Goal: Navigation & Orientation: Find specific page/section

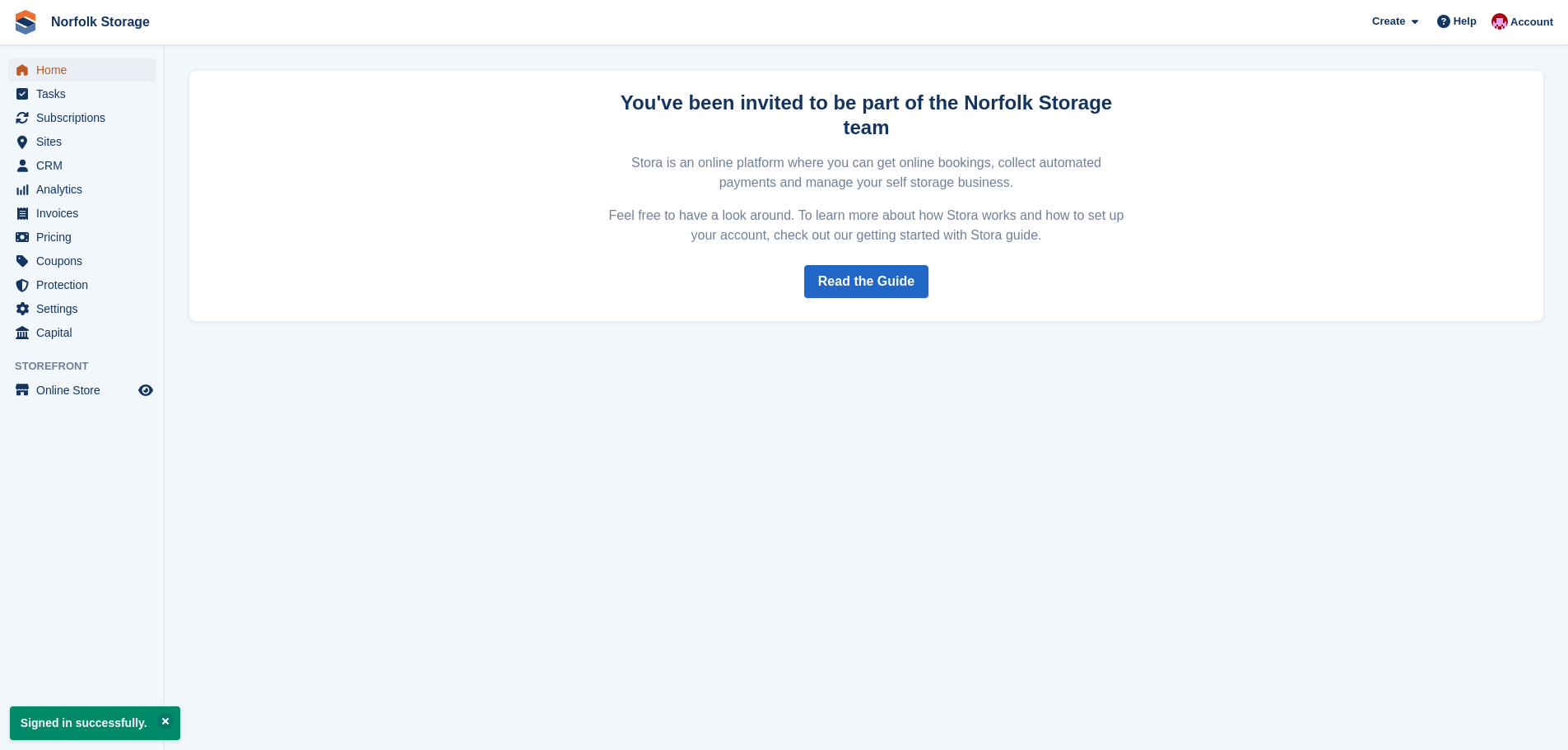
click at [74, 69] on span "Home" at bounding box center [86, 70] width 99 height 23
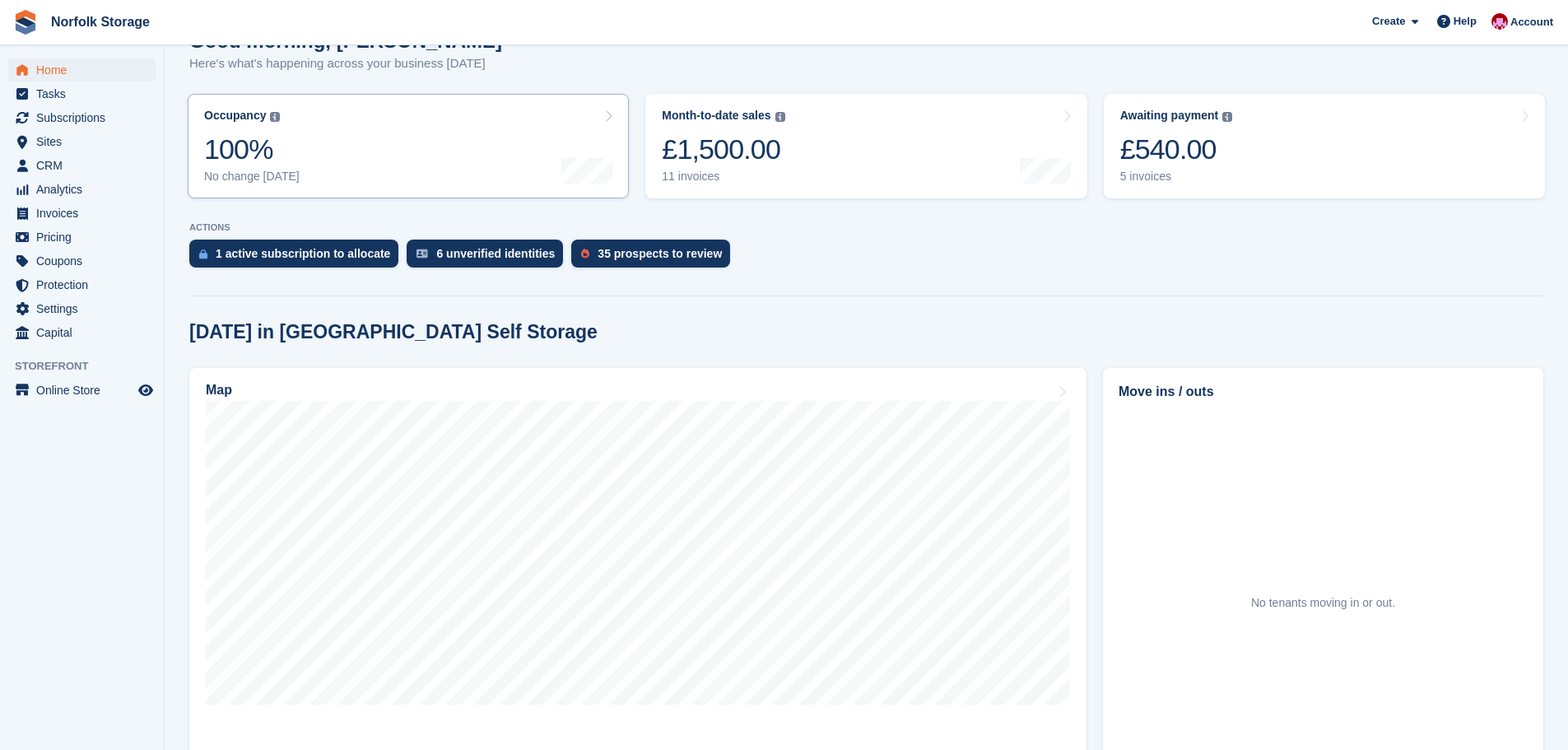
scroll to position [402, 0]
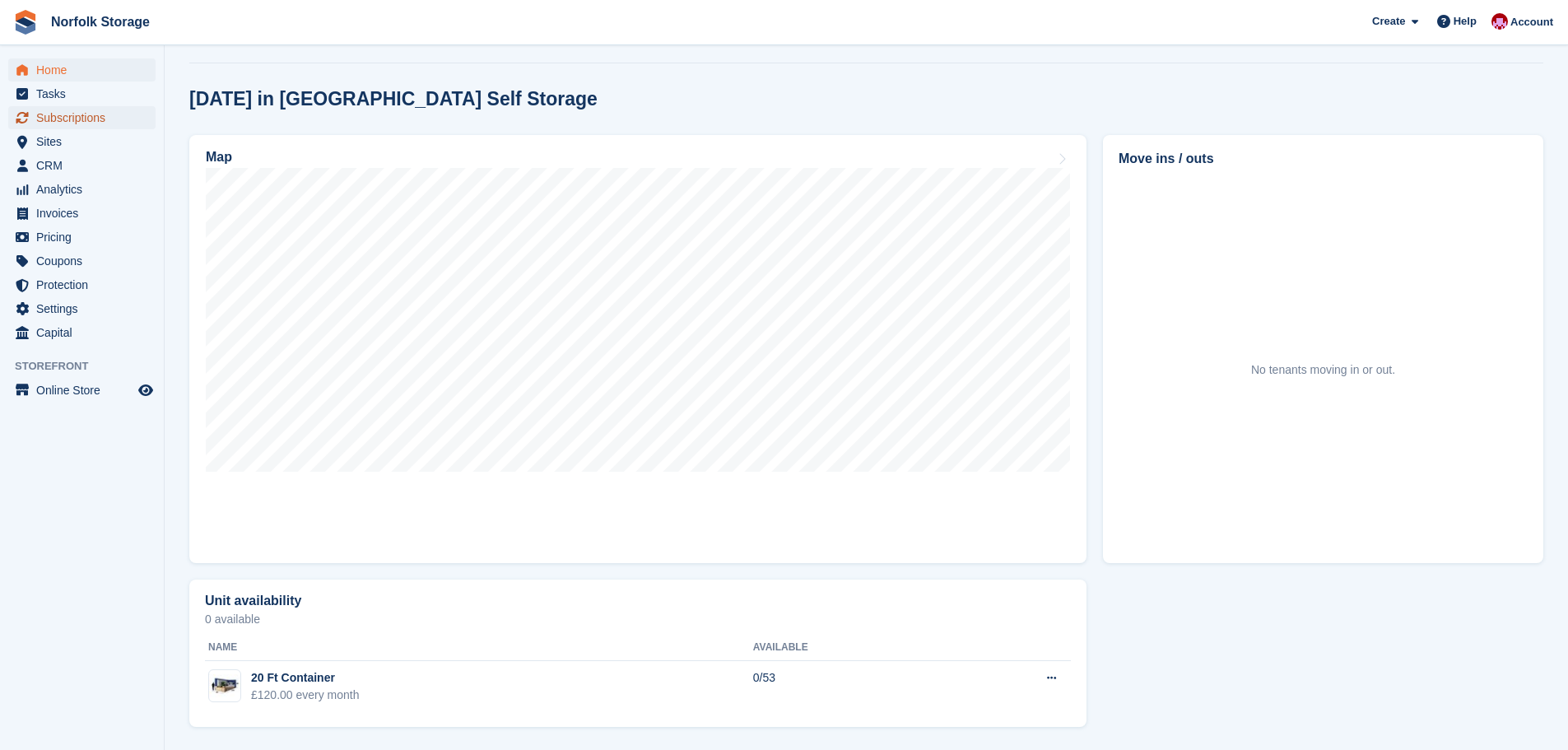
click at [115, 118] on span "Subscriptions" at bounding box center [86, 117] width 99 height 23
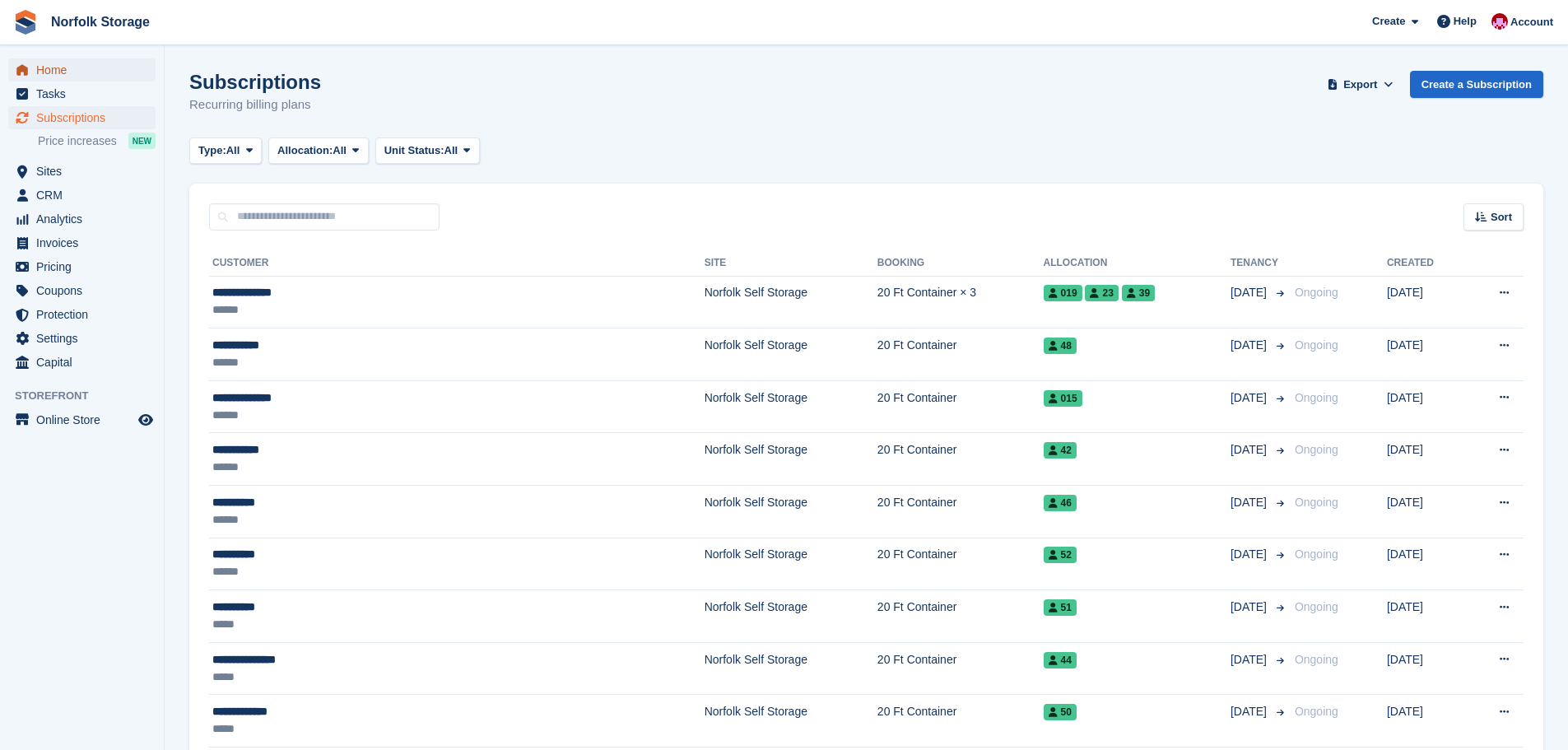
click at [68, 75] on span "Home" at bounding box center [86, 70] width 99 height 23
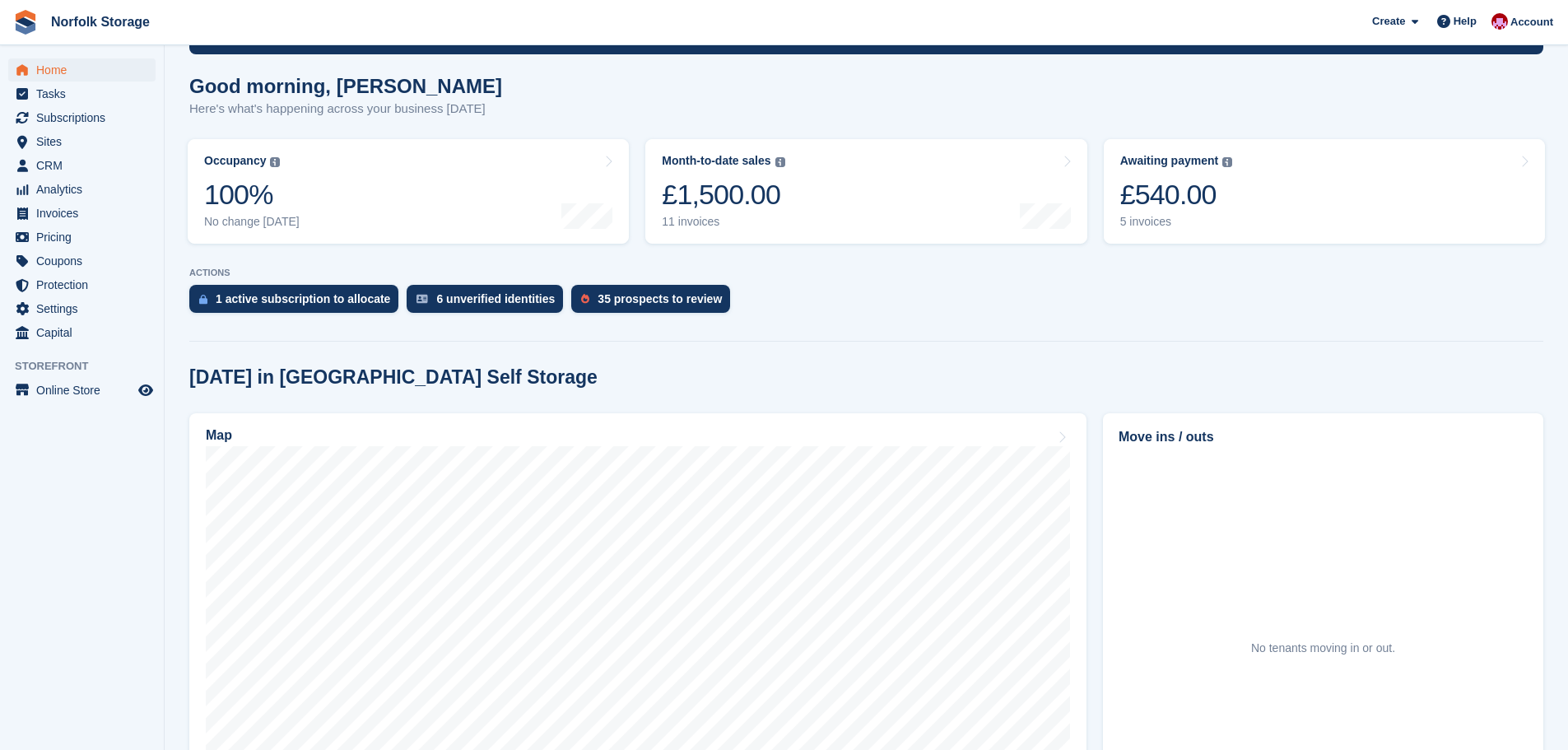
scroll to position [73, 0]
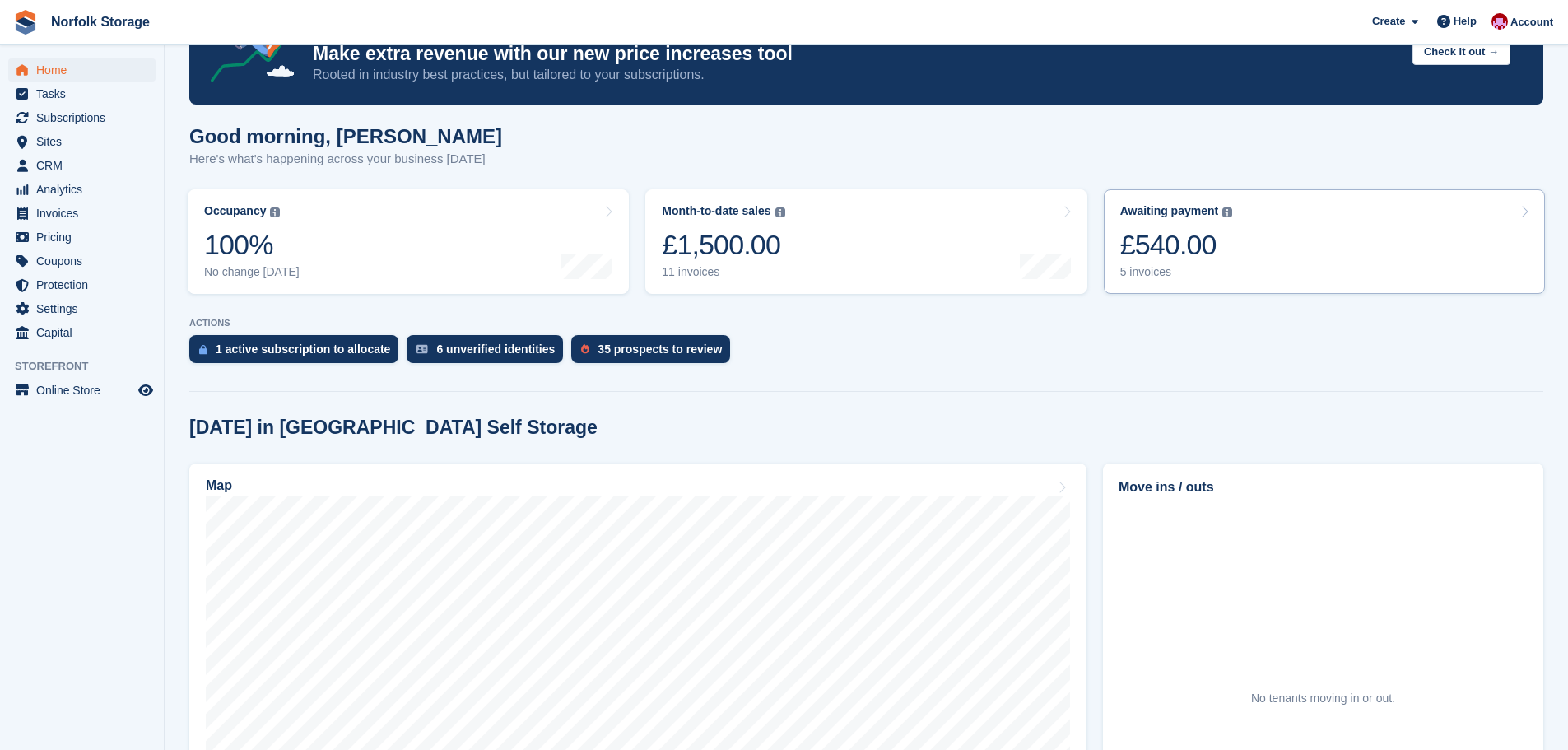
click at [1153, 277] on div "5 invoices" at bounding box center [1177, 272] width 112 height 14
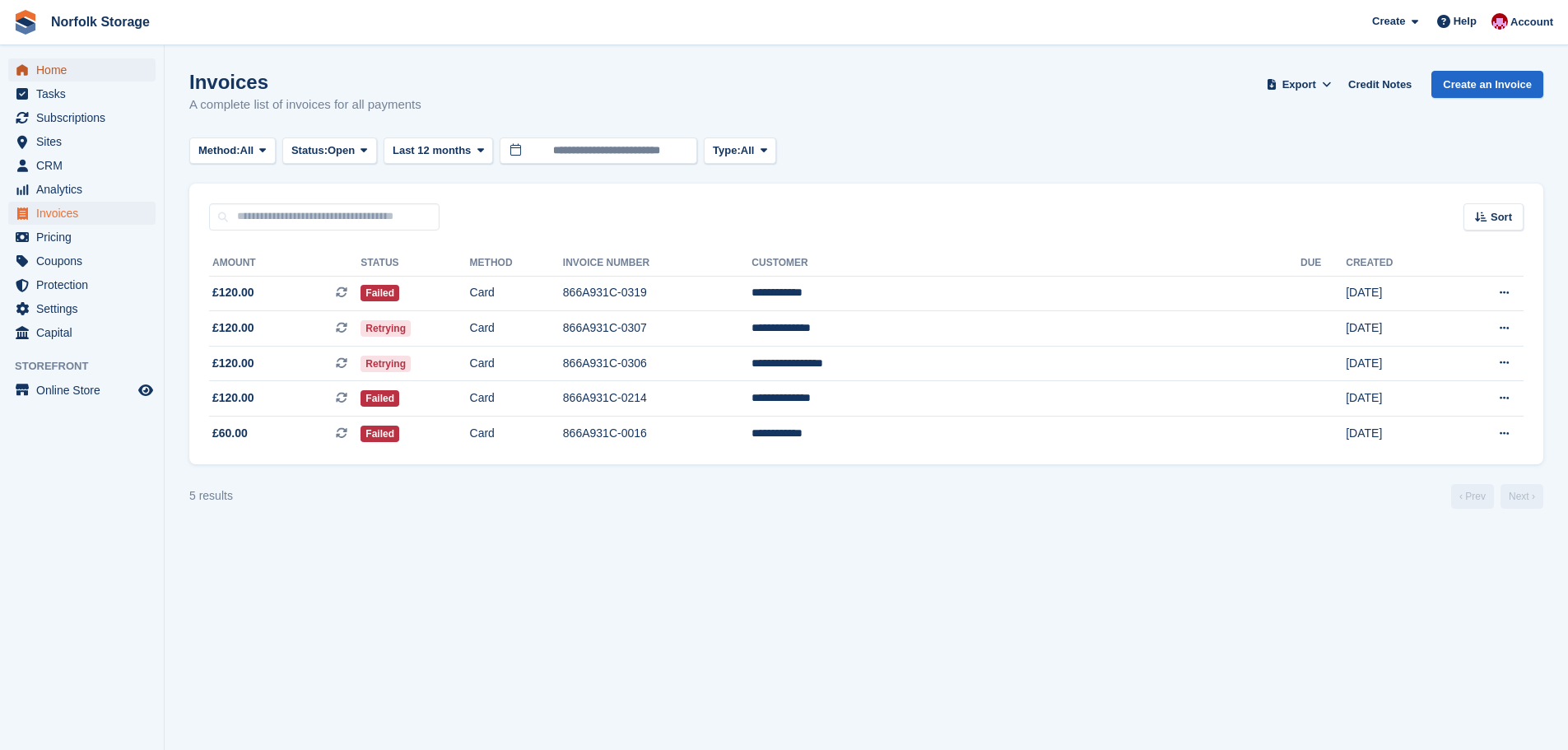
click at [50, 71] on span "Home" at bounding box center [86, 70] width 99 height 23
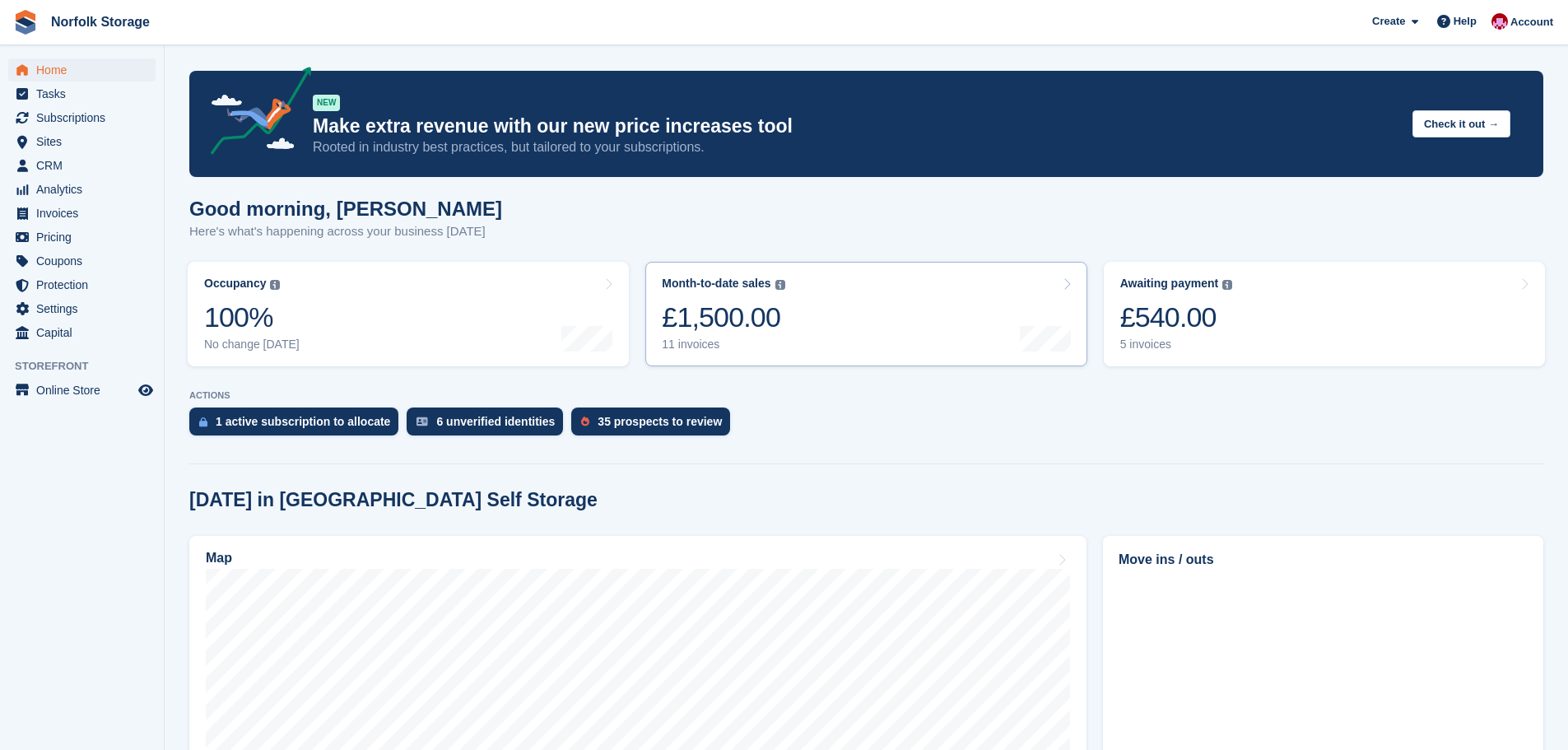
click at [693, 346] on div "11 invoices" at bounding box center [723, 344] width 122 height 14
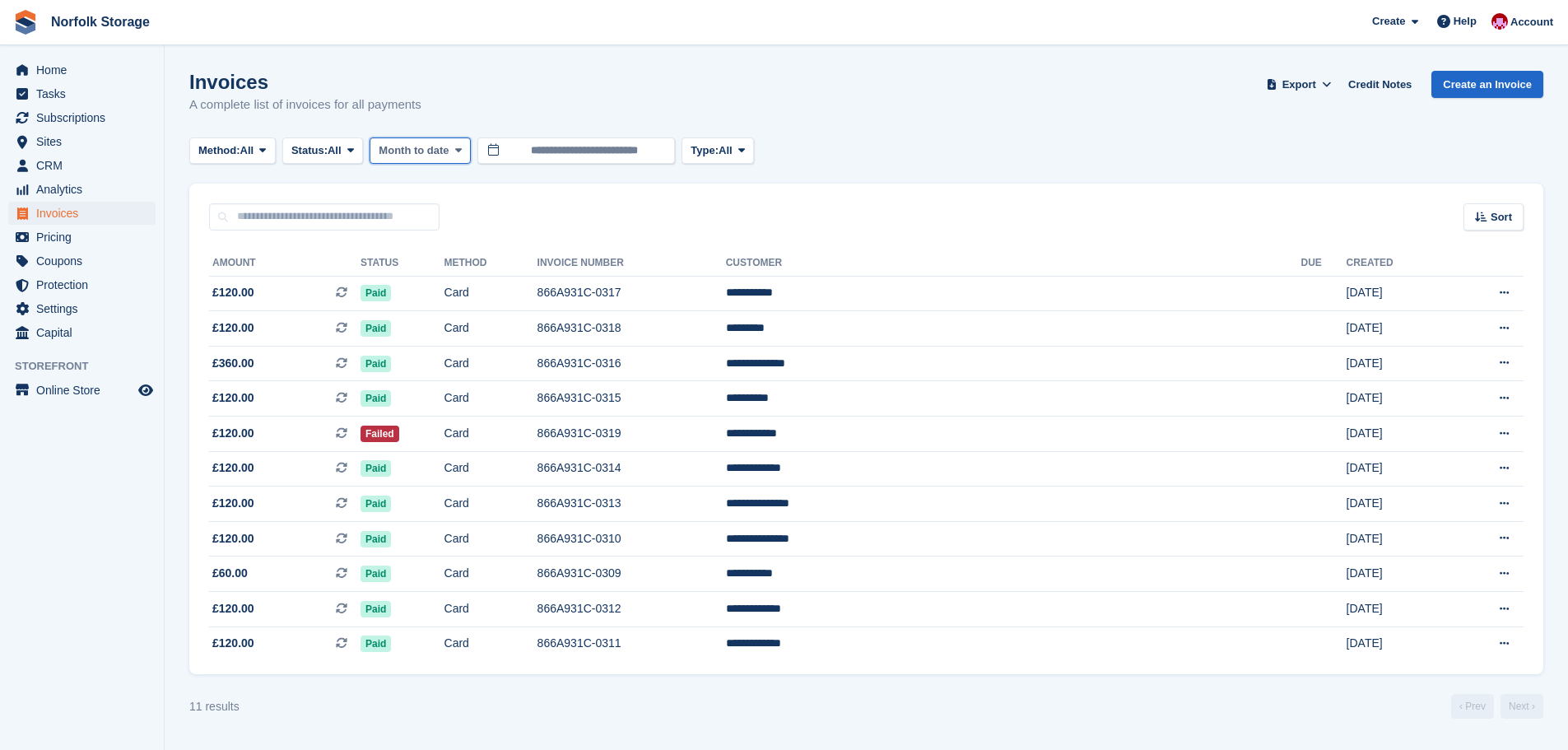
click at [465, 152] on span at bounding box center [459, 150] width 13 height 13
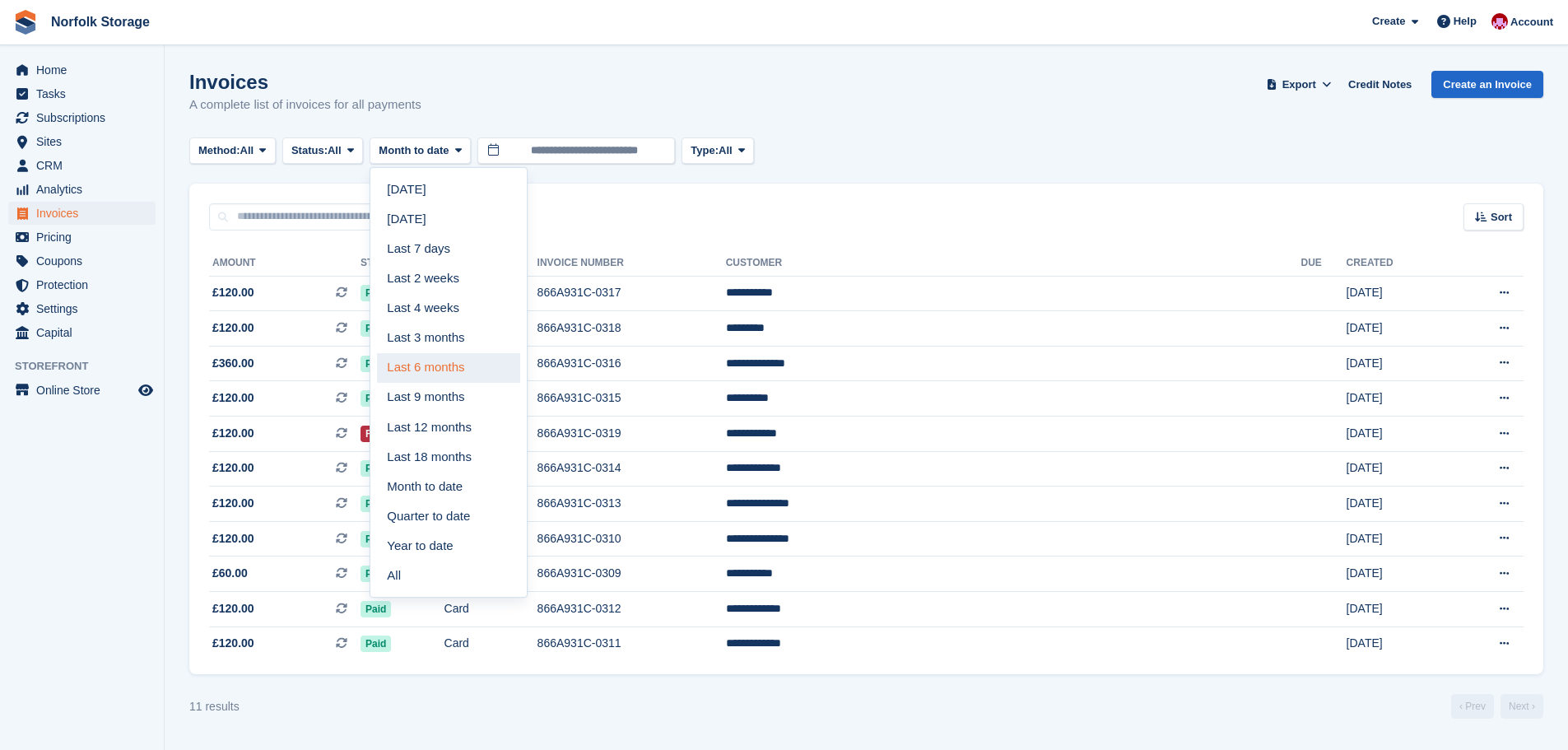
click at [465, 371] on link "Last 6 months" at bounding box center [448, 368] width 143 height 30
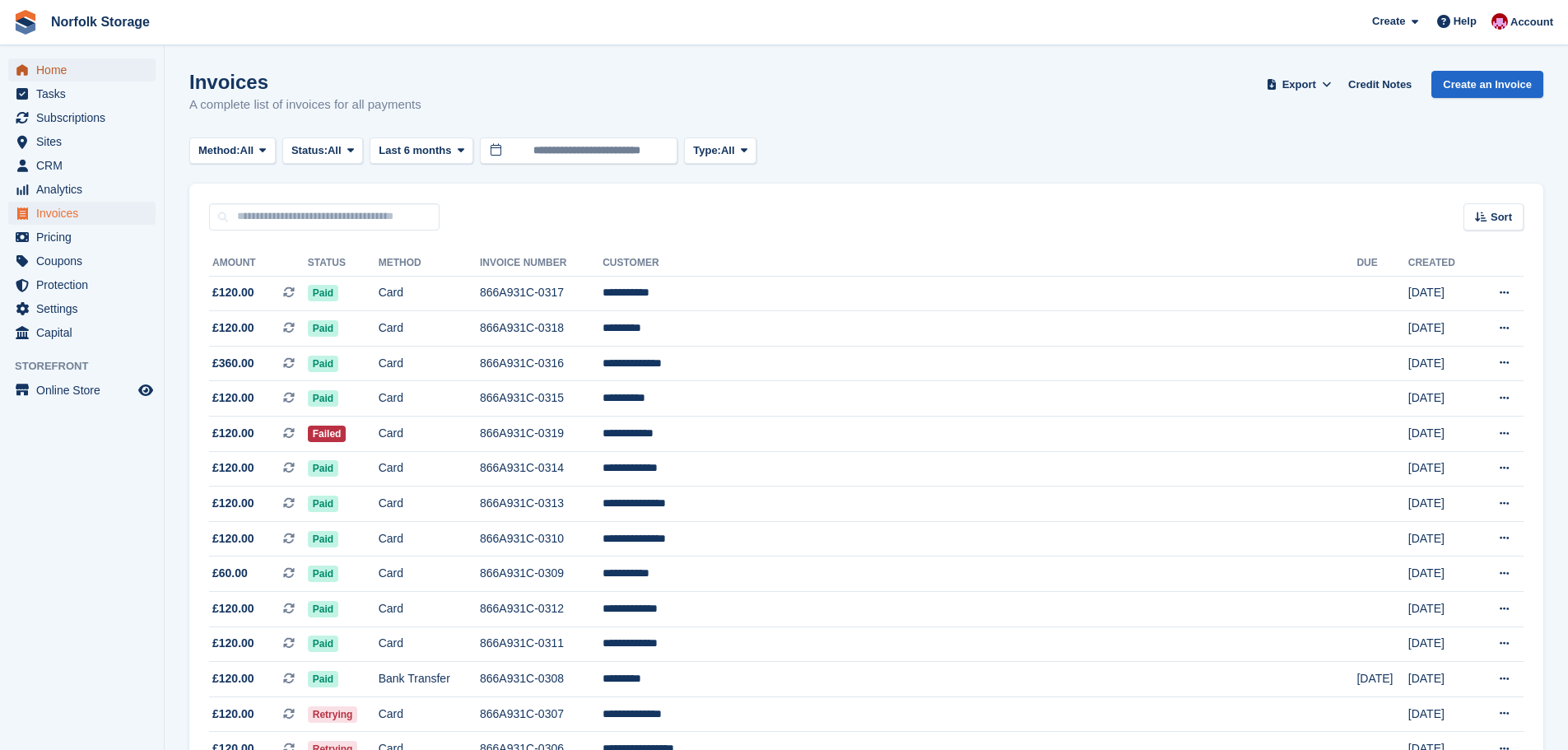
click at [73, 69] on span "Home" at bounding box center [86, 70] width 99 height 23
